Goal: Task Accomplishment & Management: Use online tool/utility

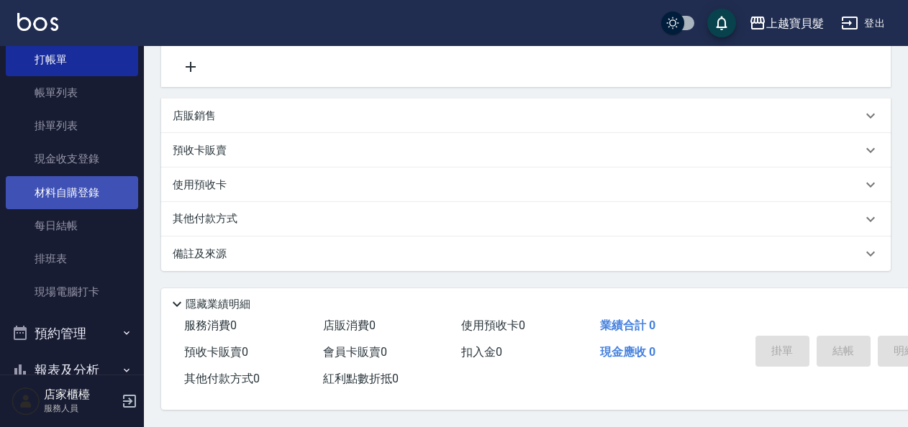
scroll to position [157, 0]
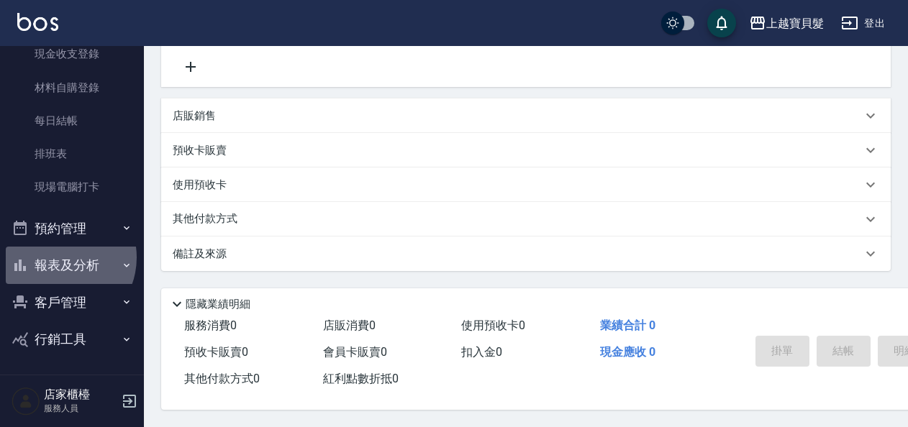
click at [58, 258] on button "報表及分析" at bounding box center [72, 265] width 132 height 37
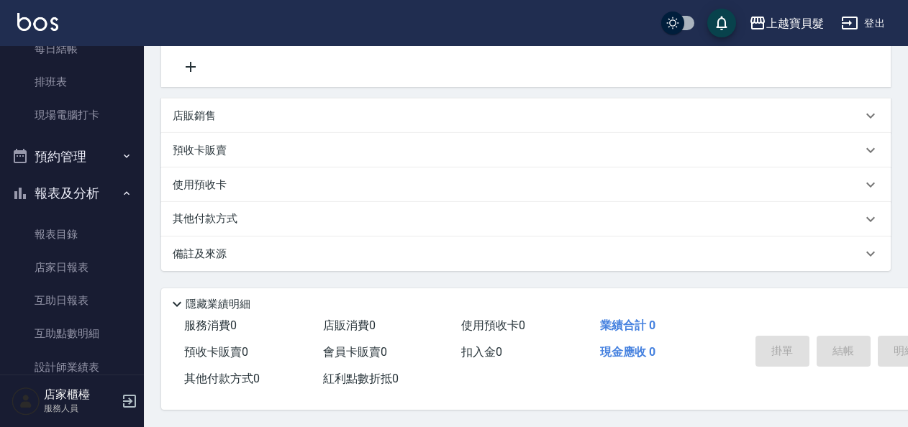
scroll to position [301, 0]
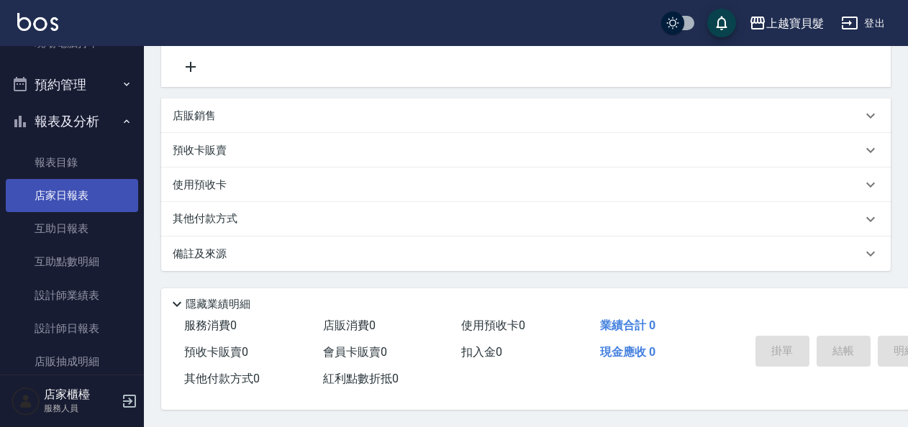
click at [70, 194] on link "店家日報表" at bounding box center [72, 195] width 132 height 33
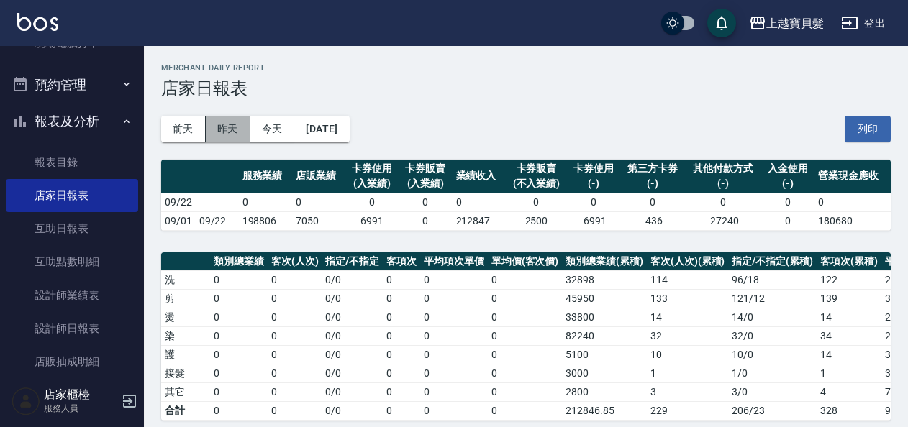
click at [240, 133] on button "昨天" at bounding box center [228, 129] width 45 height 27
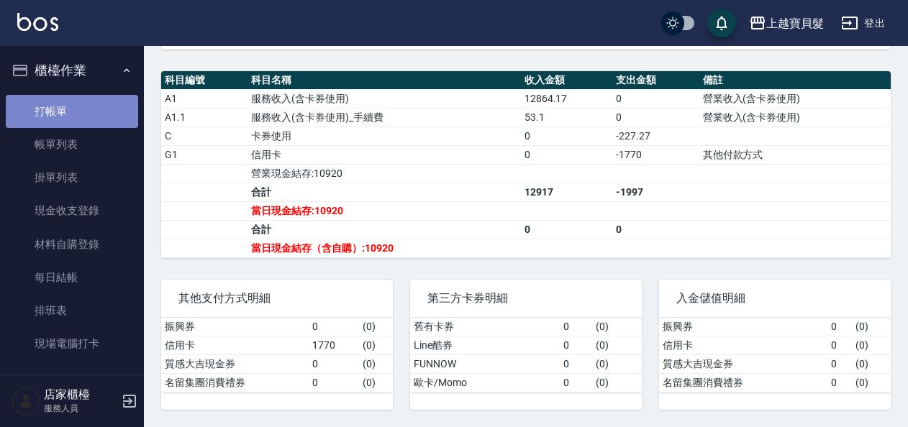
click at [72, 112] on link "打帳單" at bounding box center [72, 111] width 132 height 33
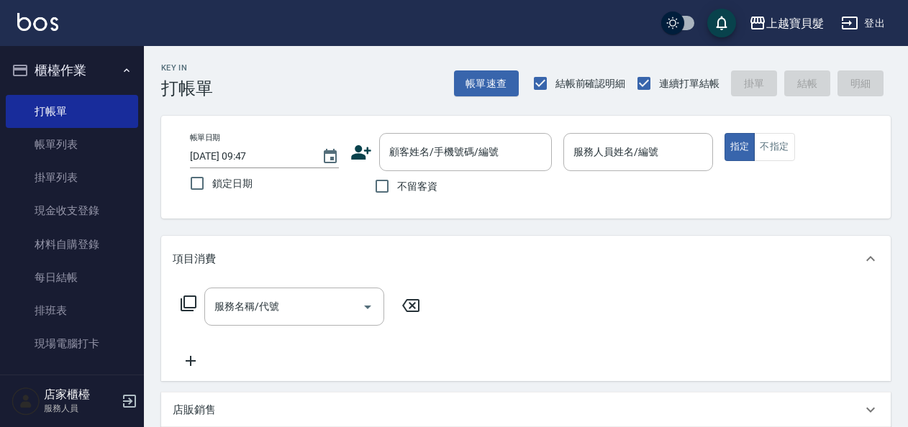
click at [436, 183] on span "不留客資" at bounding box center [417, 186] width 40 height 15
click at [397, 183] on input "不留客資" at bounding box center [382, 186] width 30 height 30
checkbox input "true"
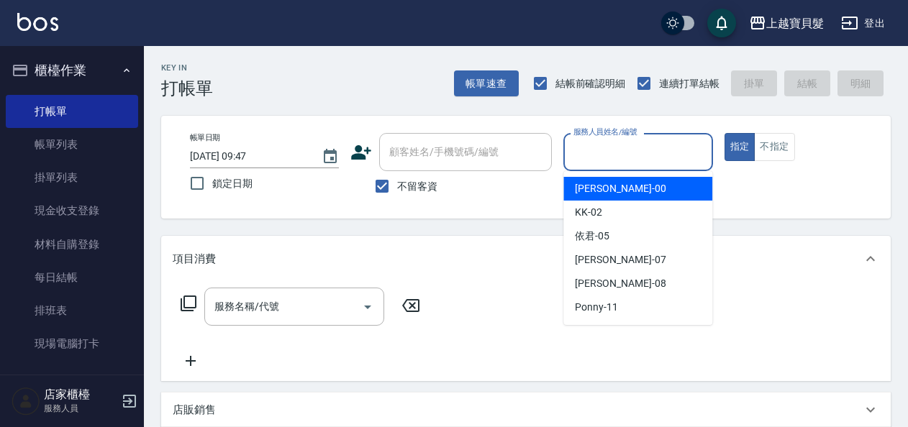
click at [625, 148] on input "服務人員姓名/編號" at bounding box center [638, 152] width 136 height 25
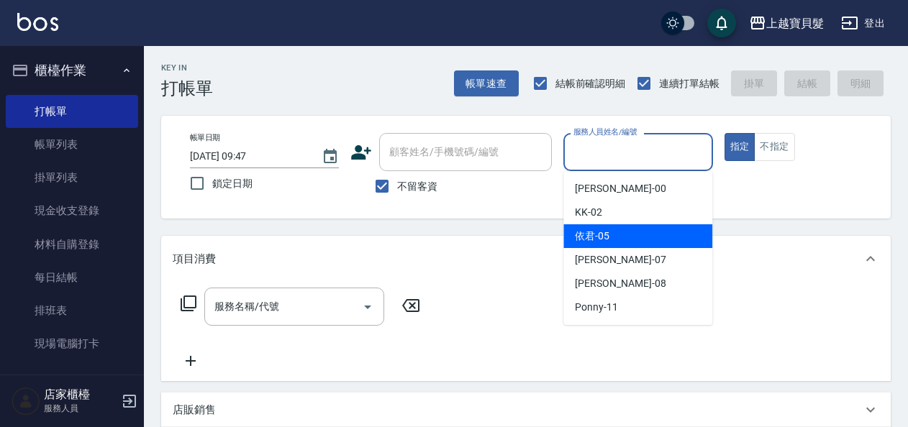
drag, startPoint x: 625, startPoint y: 229, endPoint x: 616, endPoint y: 193, distance: 37.0
click at [625, 228] on div "依君 -05" at bounding box center [637, 237] width 149 height 24
type input "依君-05"
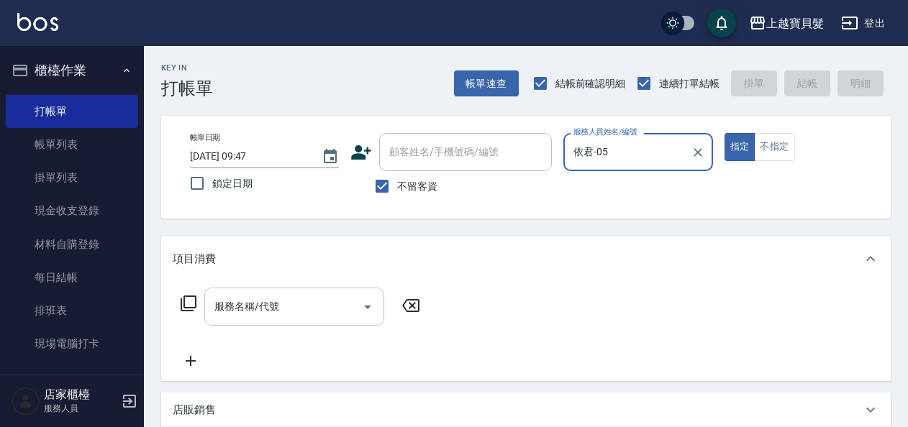
click at [309, 305] on input "服務名稱/代號" at bounding box center [283, 306] width 145 height 25
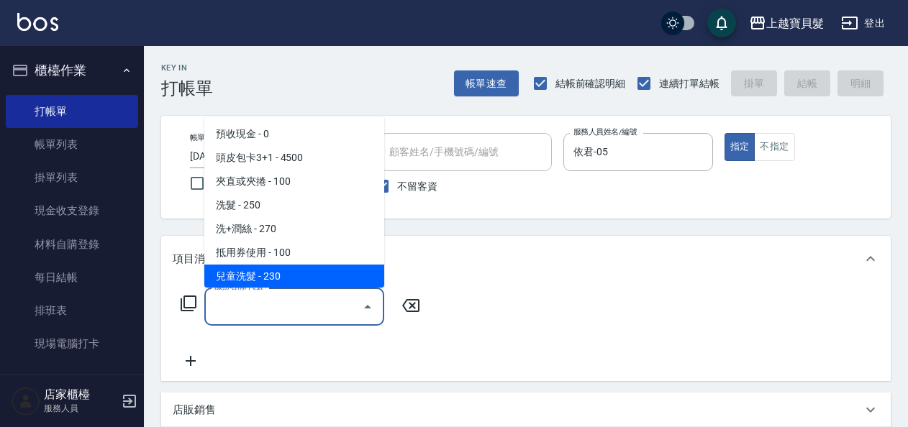
scroll to position [144, 0]
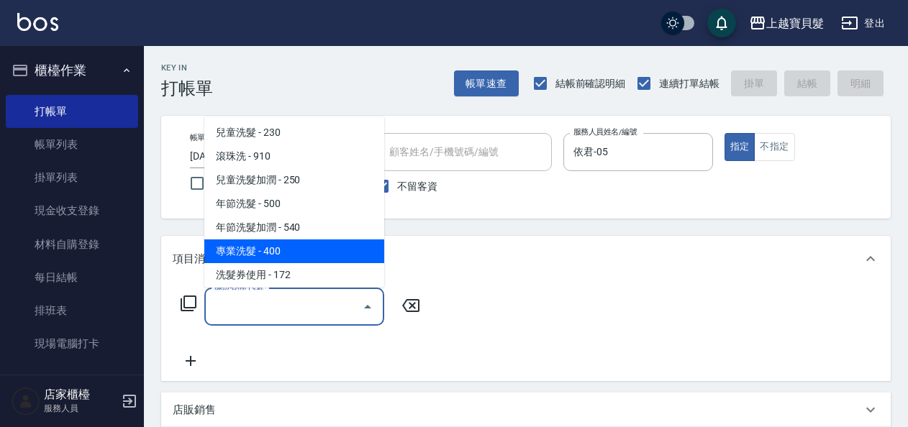
click at [307, 246] on span "專業洗髮 - 400" at bounding box center [294, 252] width 180 height 24
type input "專業洗髮(109)"
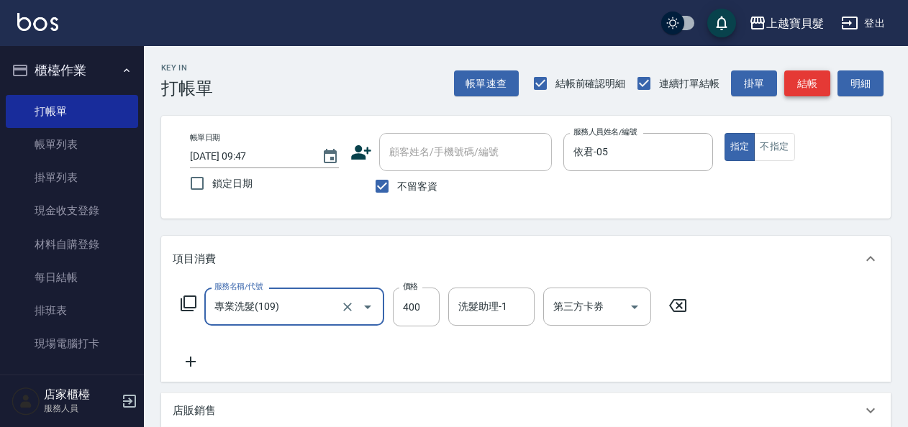
click at [810, 76] on button "結帳" at bounding box center [807, 84] width 46 height 27
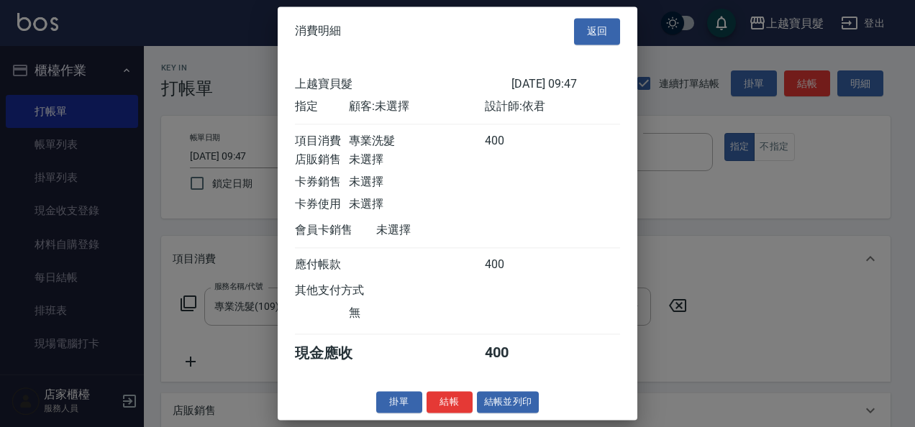
click at [505, 414] on button "結帳並列印" at bounding box center [508, 402] width 63 height 22
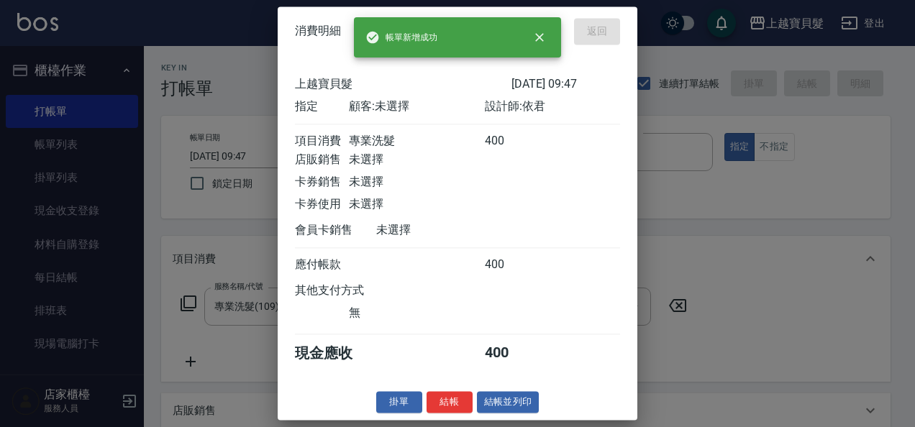
type input "[DATE] 09:48"
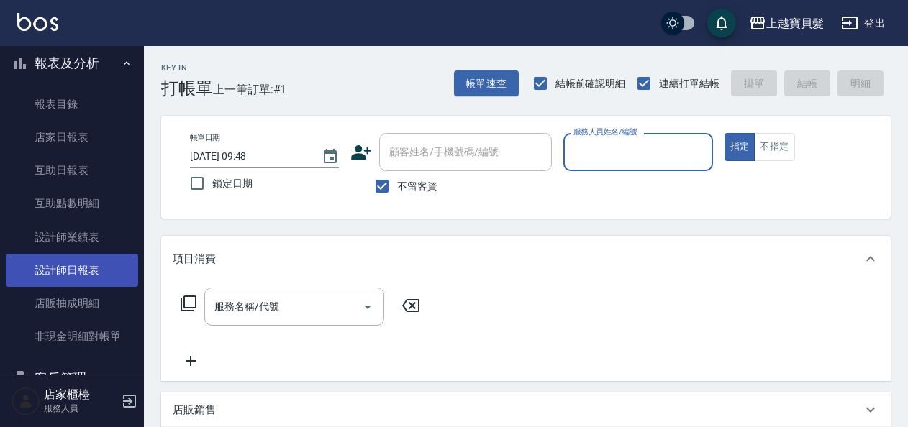
scroll to position [360, 0]
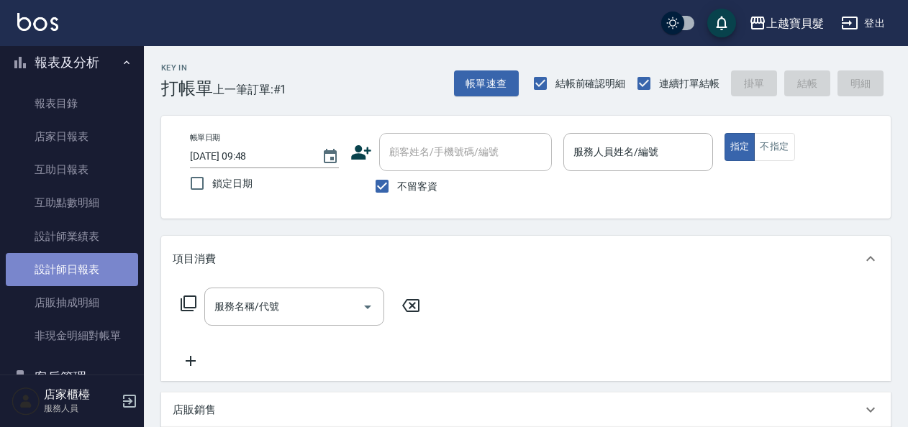
click at [89, 254] on link "設計師日報表" at bounding box center [72, 269] width 132 height 33
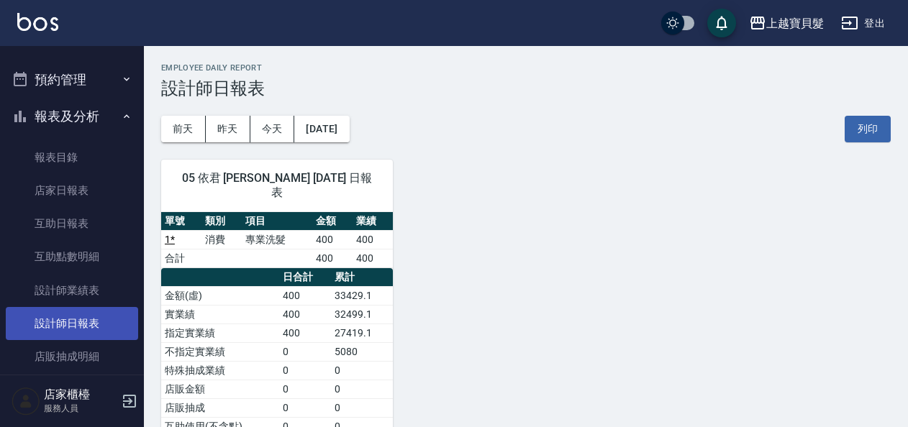
scroll to position [288, 0]
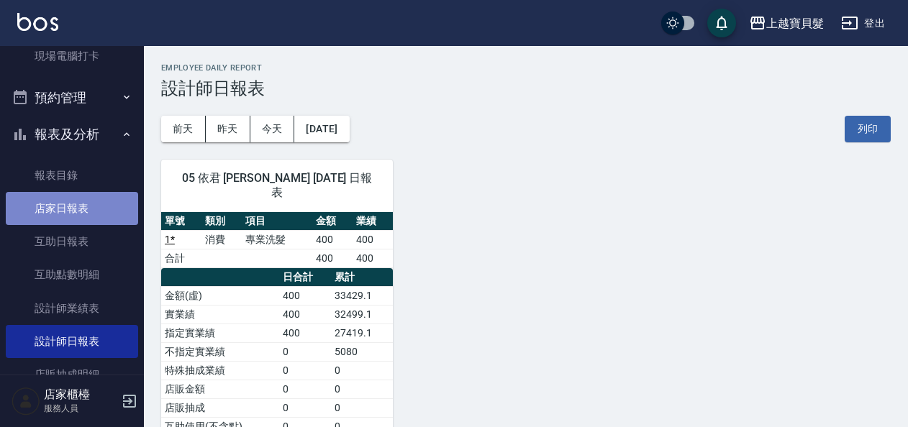
click at [78, 218] on link "店家日報表" at bounding box center [72, 208] width 132 height 33
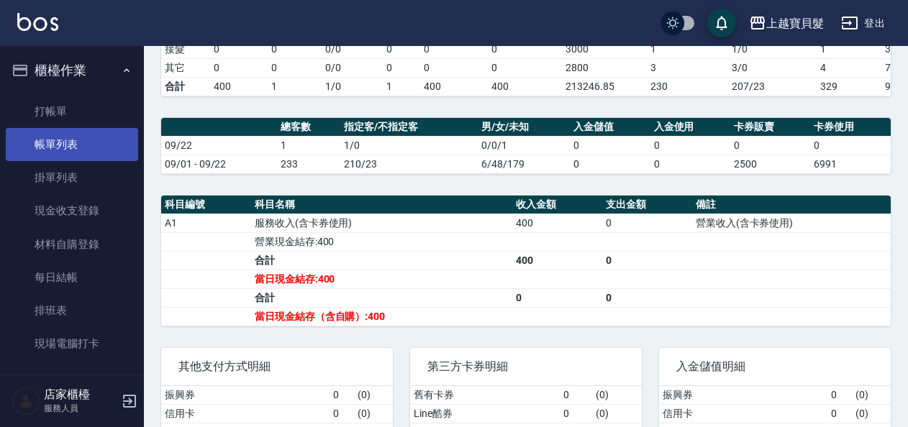
scroll to position [253, 0]
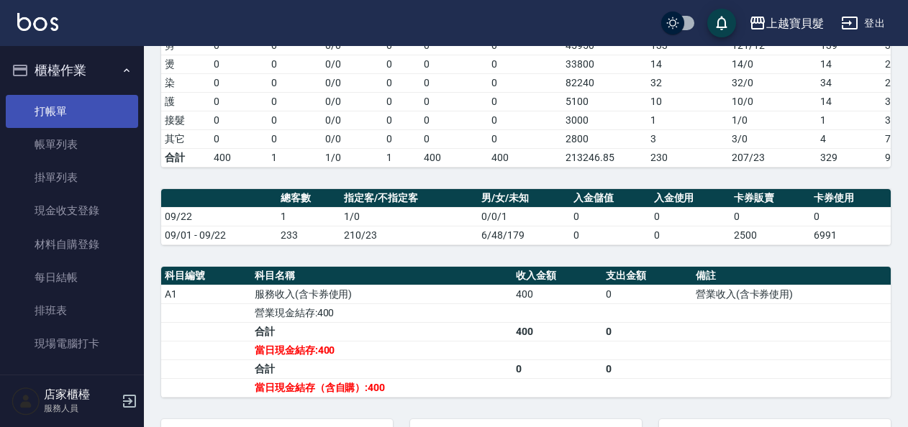
click at [46, 99] on link "打帳單" at bounding box center [72, 111] width 132 height 33
